Goal: Task Accomplishment & Management: Complete application form

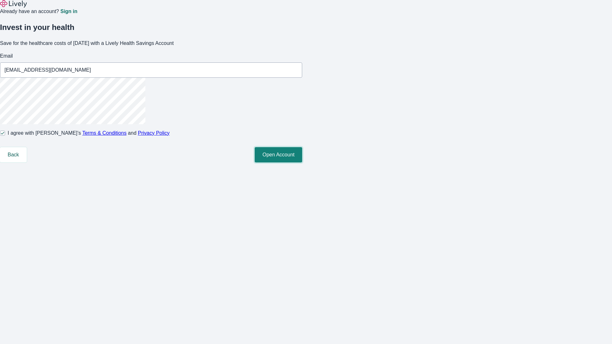
click at [302, 163] on button "Open Account" at bounding box center [279, 154] width 48 height 15
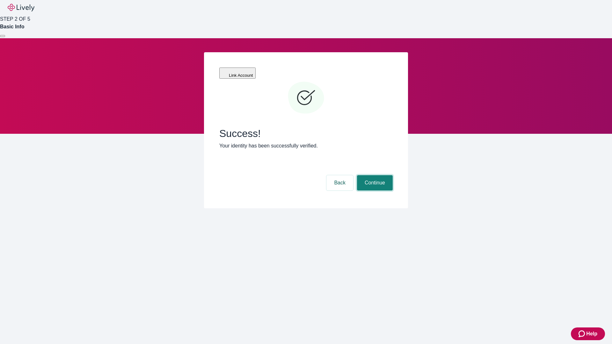
click at [374, 175] on button "Continue" at bounding box center [375, 182] width 36 height 15
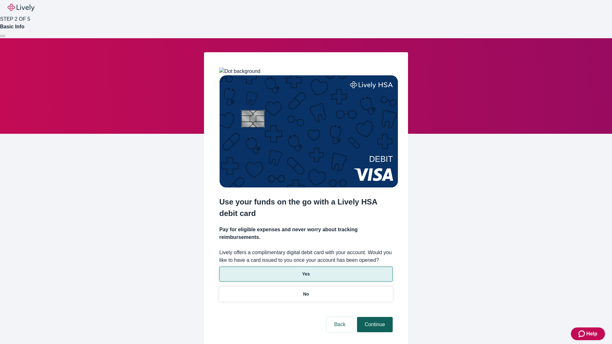
click at [306, 271] on p "Yes" at bounding box center [306, 274] width 8 height 7
click at [374, 317] on button "Continue" at bounding box center [375, 324] width 36 height 15
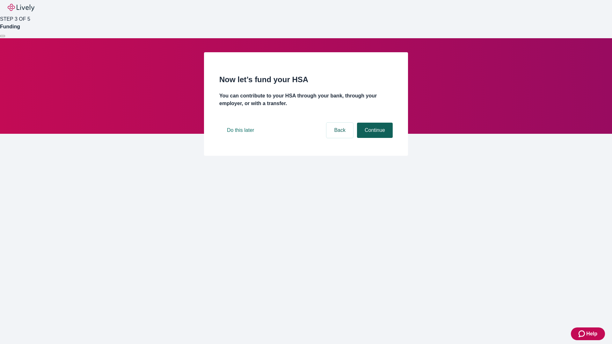
click at [374, 138] on button "Continue" at bounding box center [375, 130] width 36 height 15
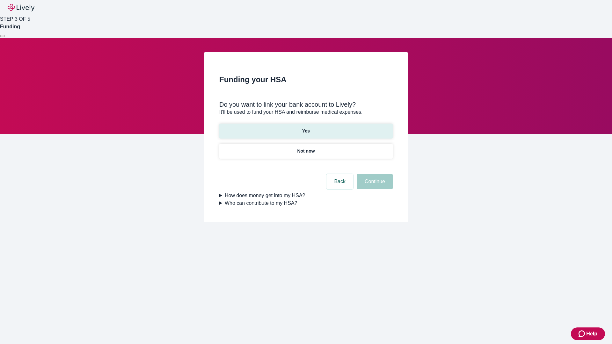
click at [306, 128] on p "Yes" at bounding box center [306, 131] width 8 height 7
click at [374, 174] on button "Continue" at bounding box center [375, 181] width 36 height 15
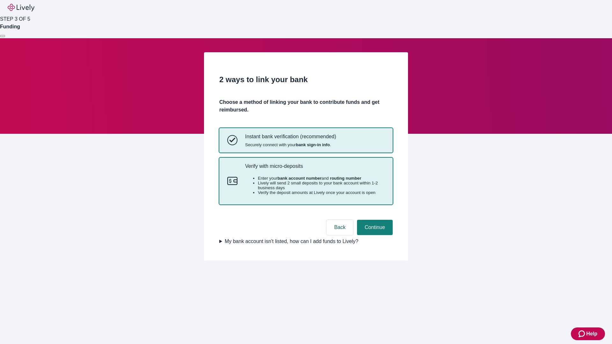
click at [315, 169] on p "Verify with micro-deposits" at bounding box center [315, 166] width 140 height 6
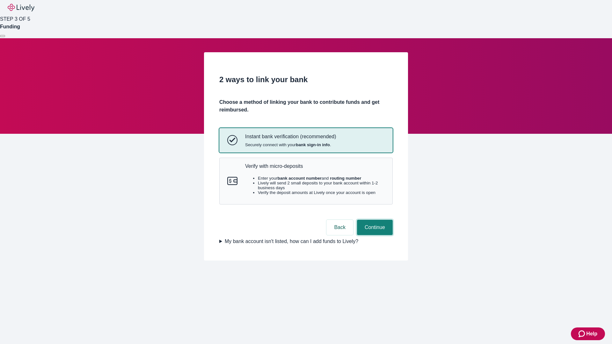
click at [374, 235] on button "Continue" at bounding box center [375, 227] width 36 height 15
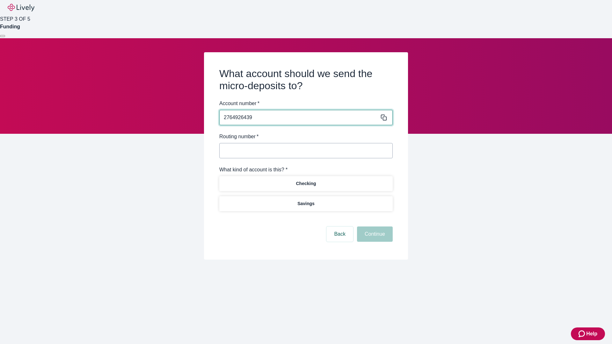
type input "2764926439"
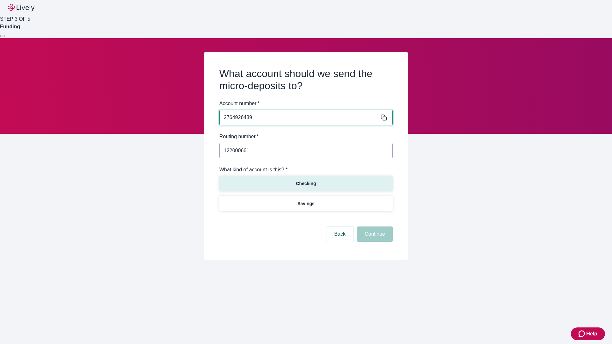
type input "122000661"
click at [306, 183] on p "Checking" at bounding box center [306, 184] width 20 height 7
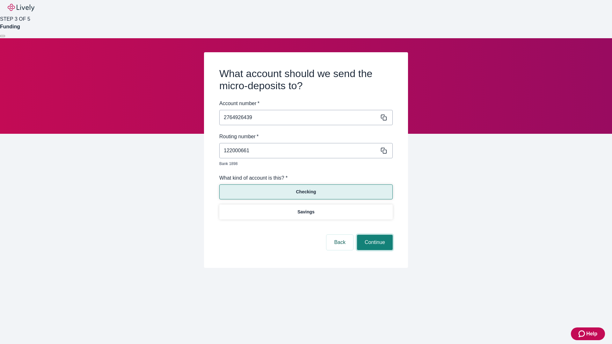
click at [374, 235] on button "Continue" at bounding box center [375, 242] width 36 height 15
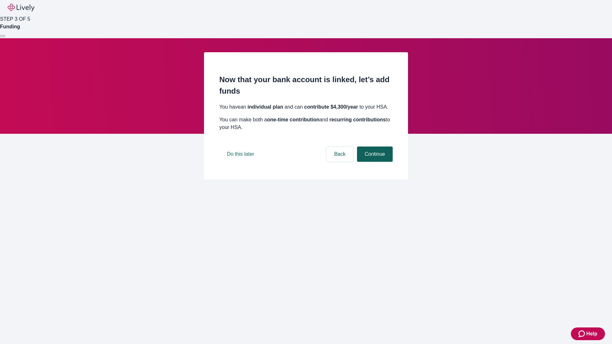
click at [374, 162] on button "Continue" at bounding box center [375, 154] width 36 height 15
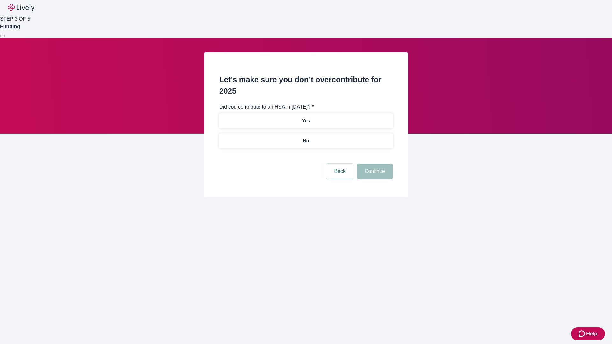
click at [306, 138] on p "No" at bounding box center [306, 141] width 6 height 7
click at [374, 164] on button "Continue" at bounding box center [375, 171] width 36 height 15
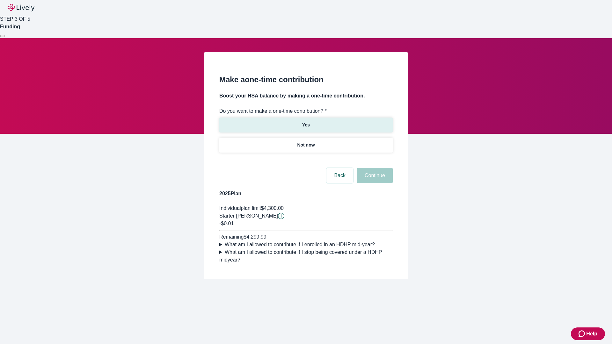
click at [306, 122] on p "Yes" at bounding box center [306, 125] width 8 height 7
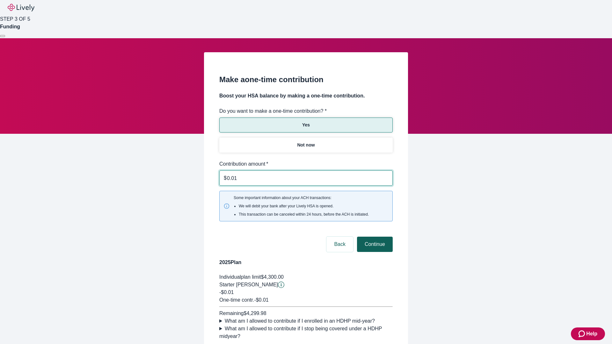
type input "0.01"
click at [374, 237] on button "Continue" at bounding box center [375, 244] width 36 height 15
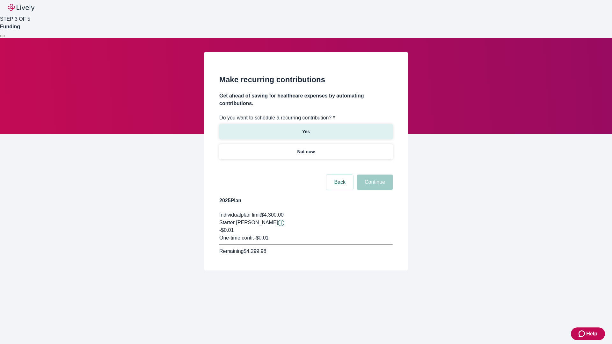
click at [306, 129] on p "Yes" at bounding box center [306, 132] width 8 height 7
click at [306, 167] on body "Help STEP 3 OF 5 Funding Make recurring contributions Get ahead of saving for h…" at bounding box center [306, 150] width 612 height 301
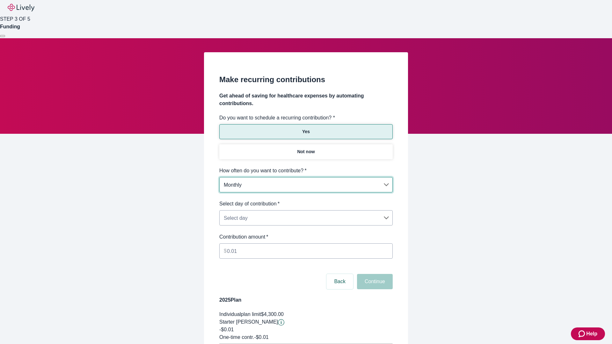
click at [306, 200] on body "Help STEP 3 OF 5 Funding Make recurring contributions Get ahead of saving for h…" at bounding box center [306, 200] width 612 height 401
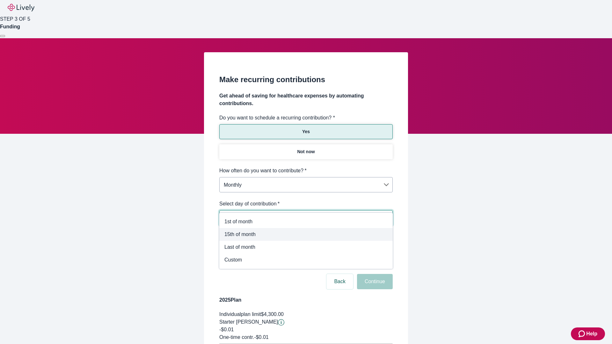
click at [306, 235] on span "15th of month" at bounding box center [306, 235] width 163 height 8
type input "Monthly15th"
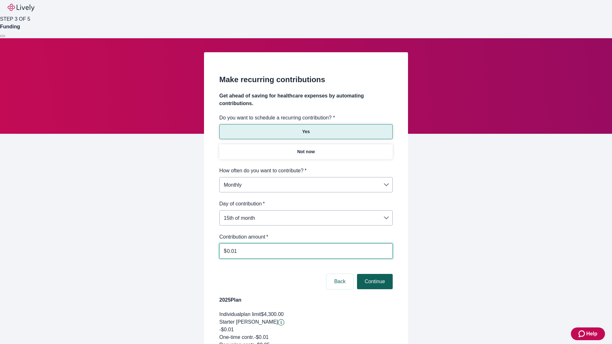
click at [374, 274] on button "Continue" at bounding box center [375, 281] width 36 height 15
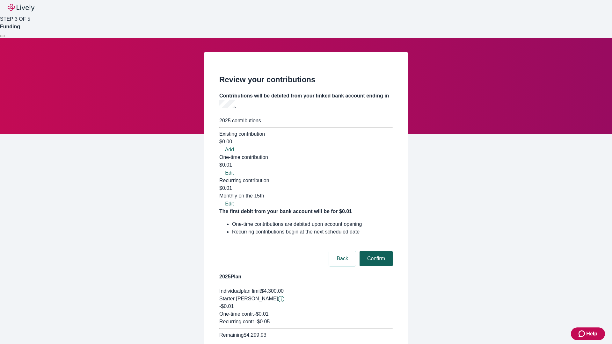
click at [375, 251] on button "Confirm" at bounding box center [376, 258] width 33 height 15
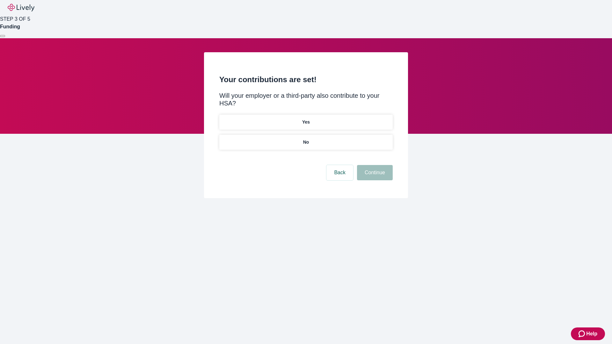
click at [306, 119] on p "Yes" at bounding box center [306, 122] width 8 height 7
click at [374, 165] on button "Continue" at bounding box center [375, 172] width 36 height 15
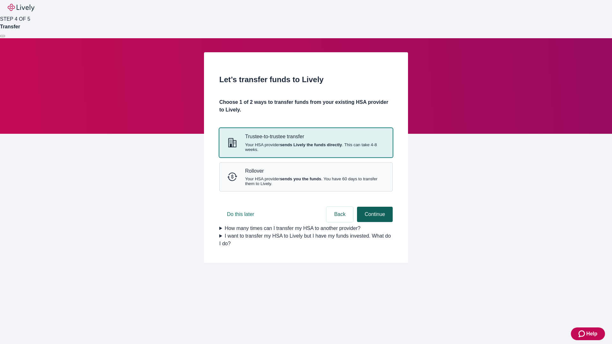
click at [306, 147] on strong "sends Lively the funds directly" at bounding box center [311, 145] width 62 height 5
click at [374, 222] on button "Continue" at bounding box center [375, 214] width 36 height 15
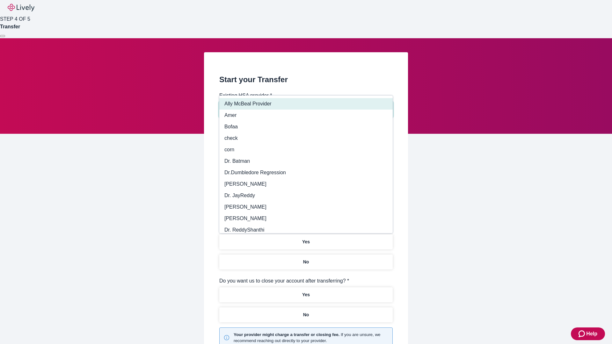
type input "Other"
type input "Health Equity"
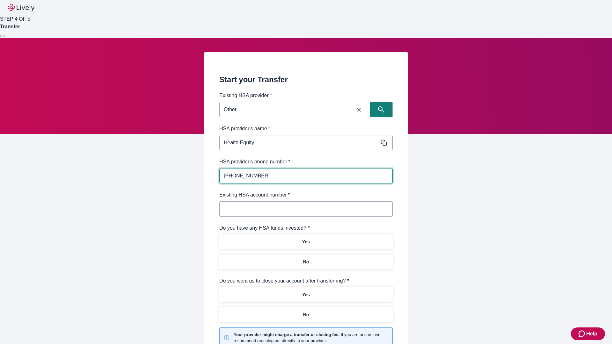
type input "[PHONE_NUMBER]"
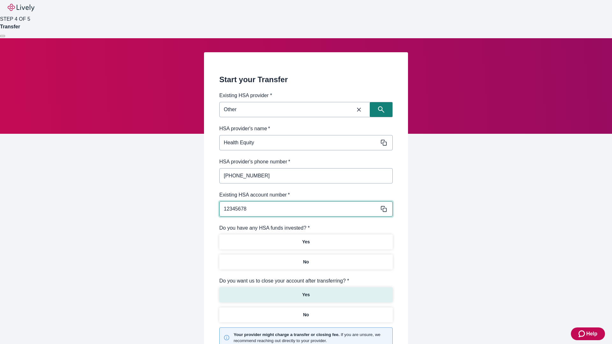
type input "12345678"
click at [306, 259] on p "No" at bounding box center [306, 262] width 6 height 7
click at [306, 292] on p "Yes" at bounding box center [306, 295] width 8 height 7
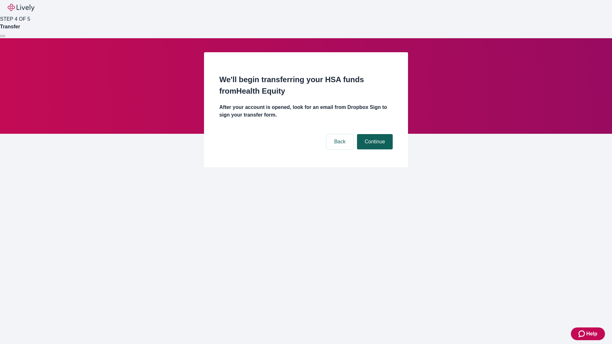
click at [374, 134] on button "Continue" at bounding box center [375, 141] width 36 height 15
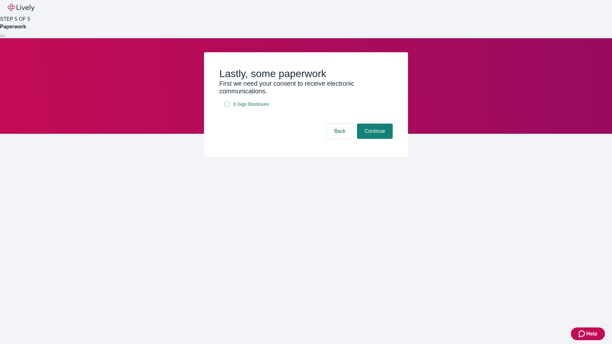
click at [227, 107] on input "E-Sign Disclosure" at bounding box center [227, 104] width 5 height 5
checkbox input "true"
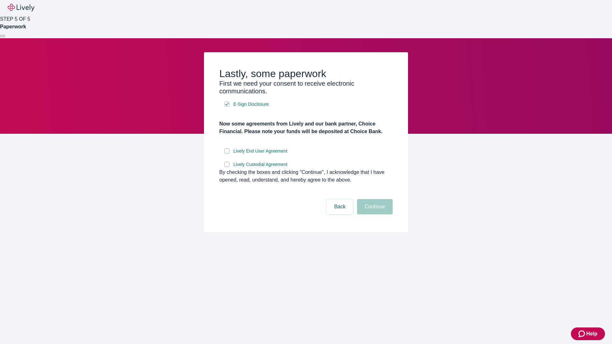
click at [227, 154] on input "Lively End User Agreement" at bounding box center [227, 151] width 5 height 5
checkbox input "true"
click at [227, 167] on input "Lively Custodial Agreement" at bounding box center [227, 164] width 5 height 5
checkbox input "true"
click at [374, 215] on button "Continue" at bounding box center [375, 206] width 36 height 15
